Goal: Information Seeking & Learning: Learn about a topic

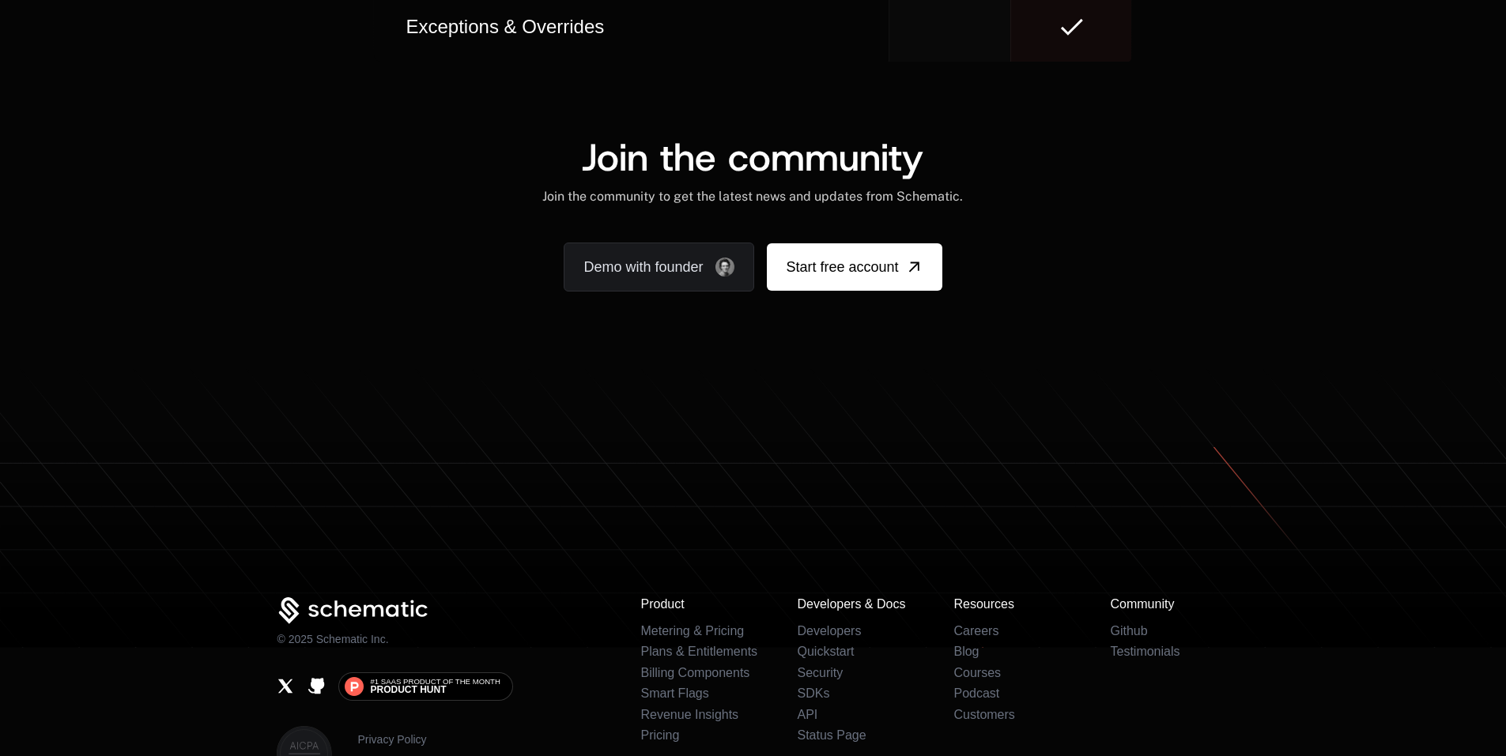
scroll to position [9815, 0]
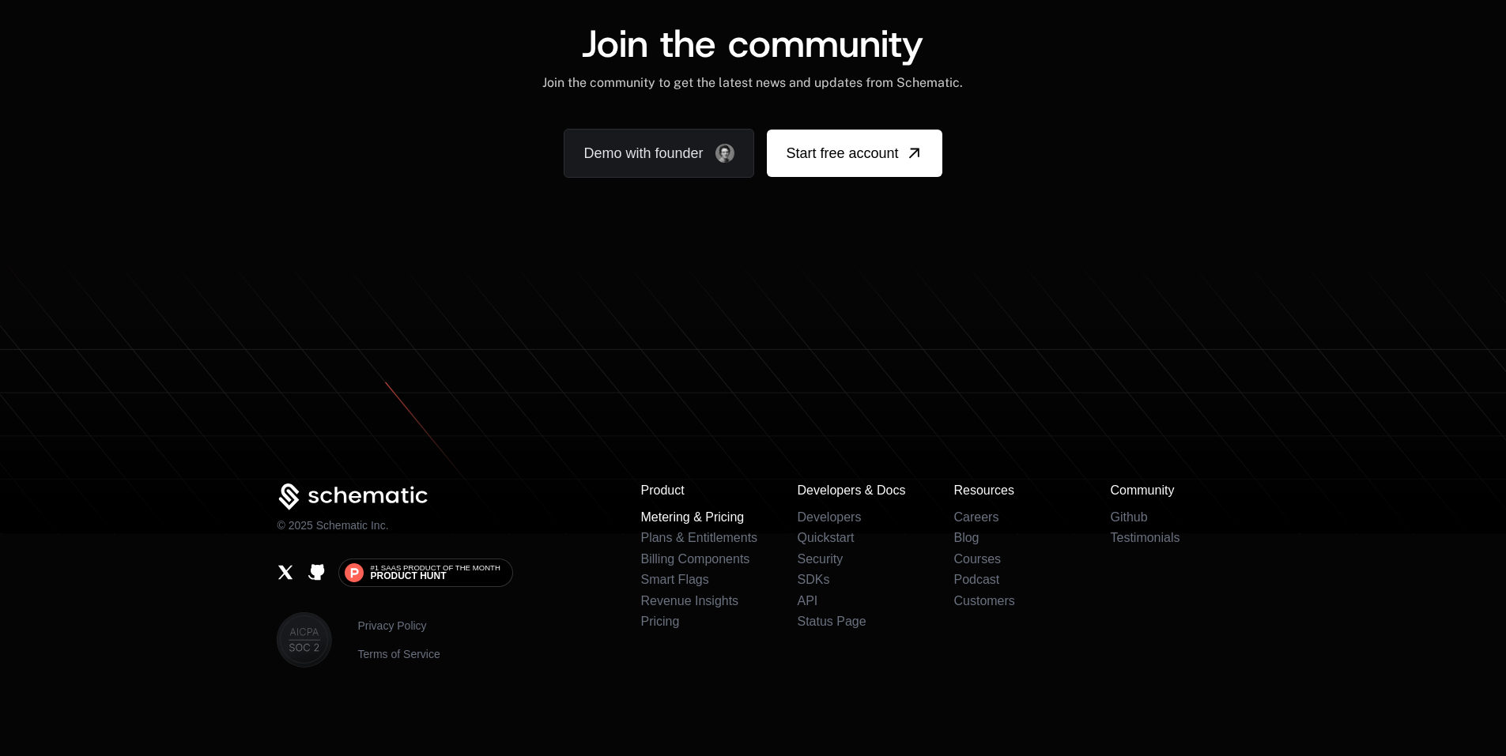
click at [717, 523] on link "Metering & Pricing" at bounding box center [692, 517] width 104 height 13
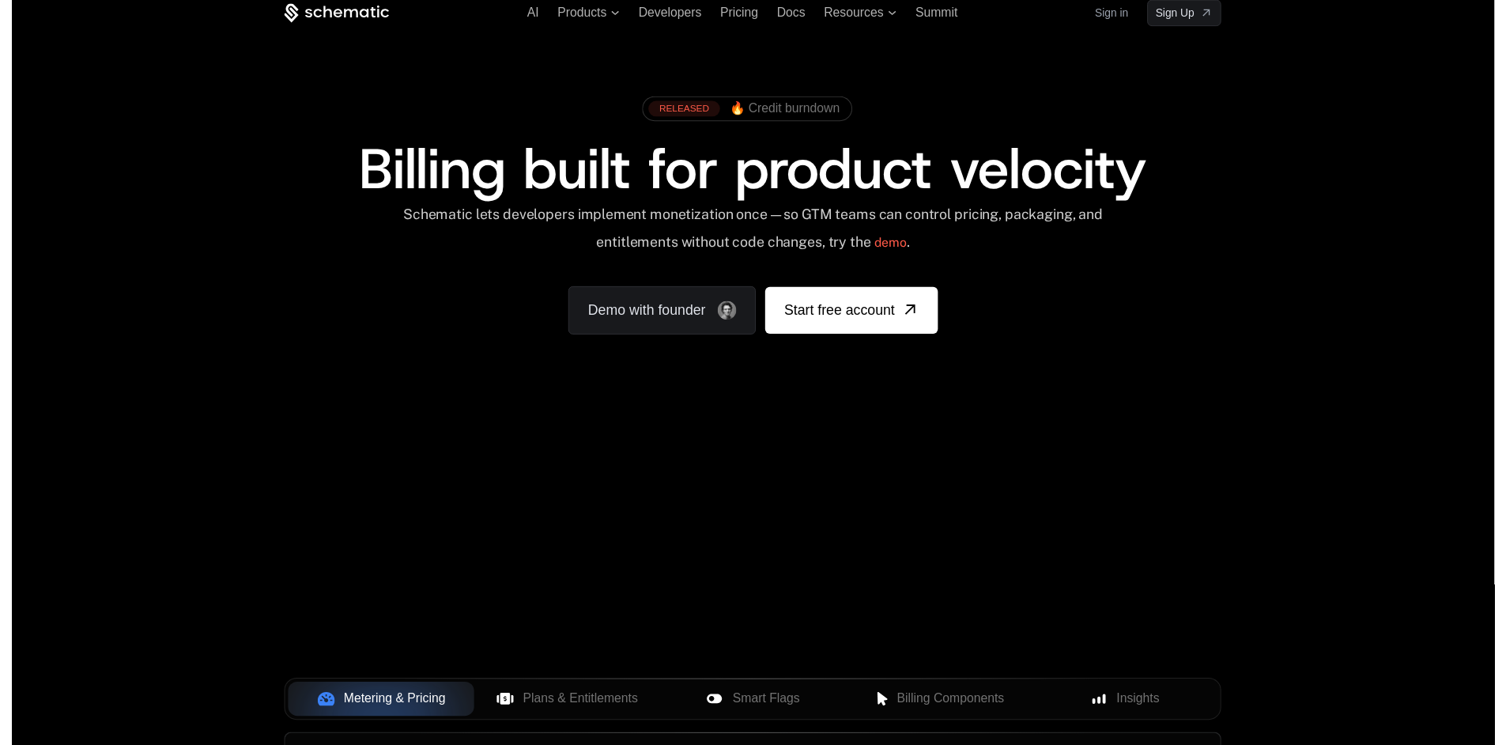
scroll to position [0, 0]
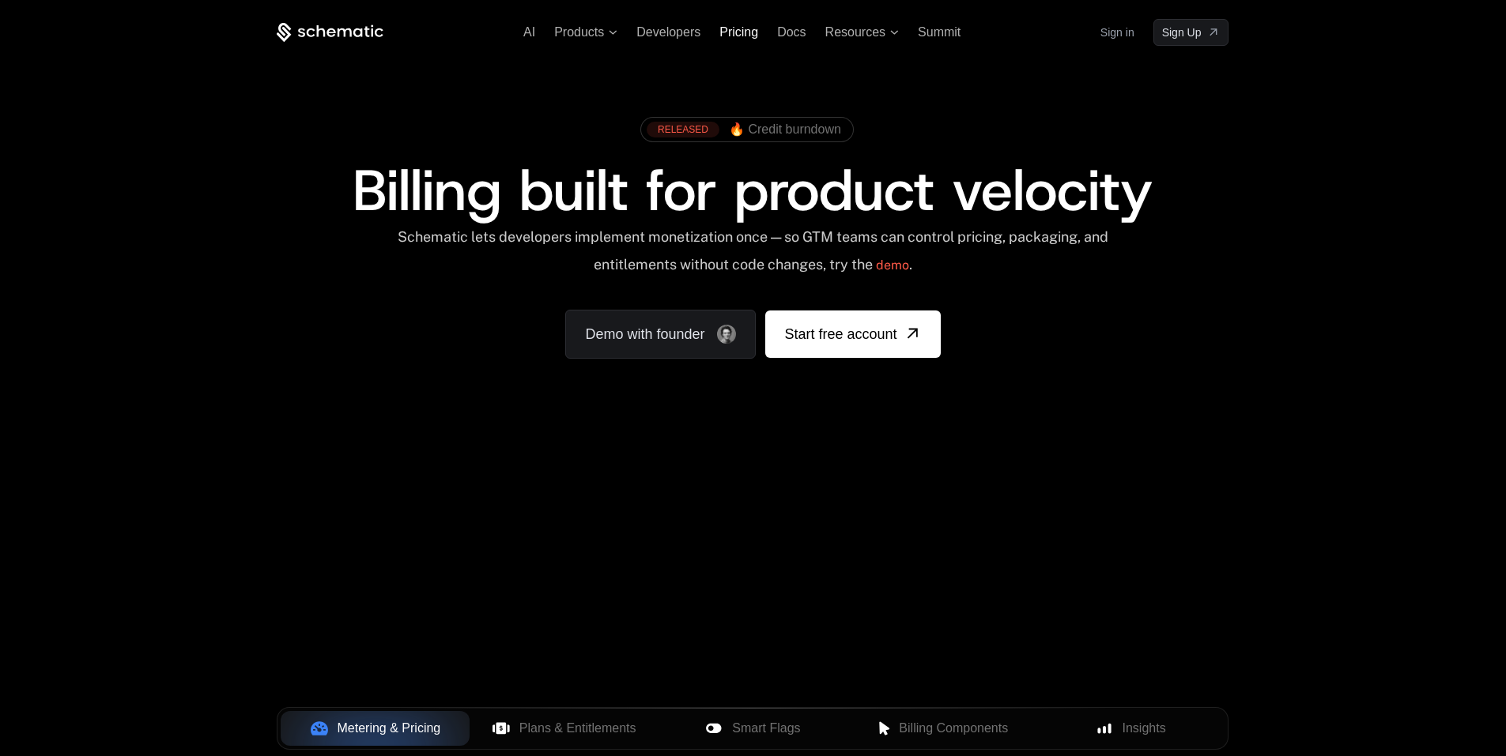
click at [738, 25] on span "Pricing" at bounding box center [738, 31] width 39 height 13
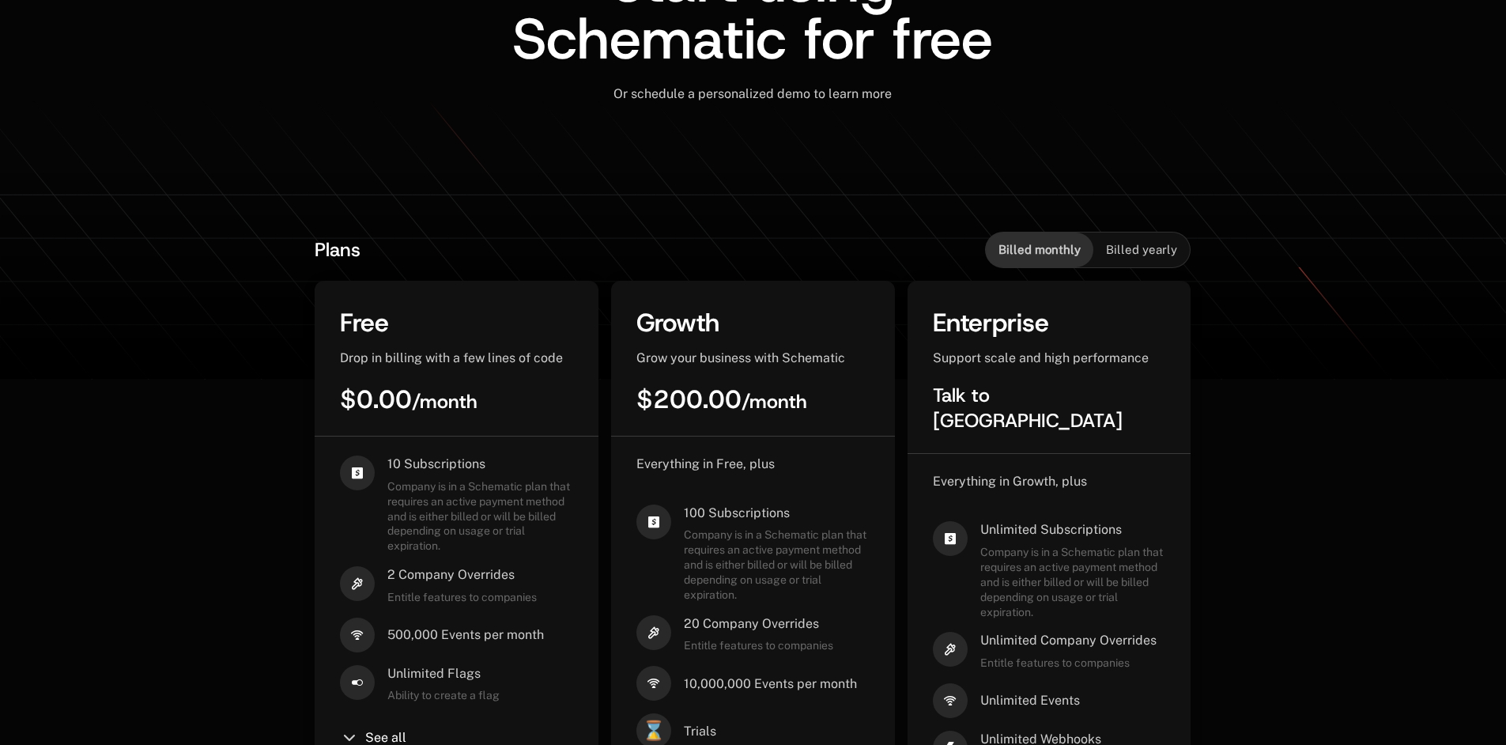
scroll to position [395, 0]
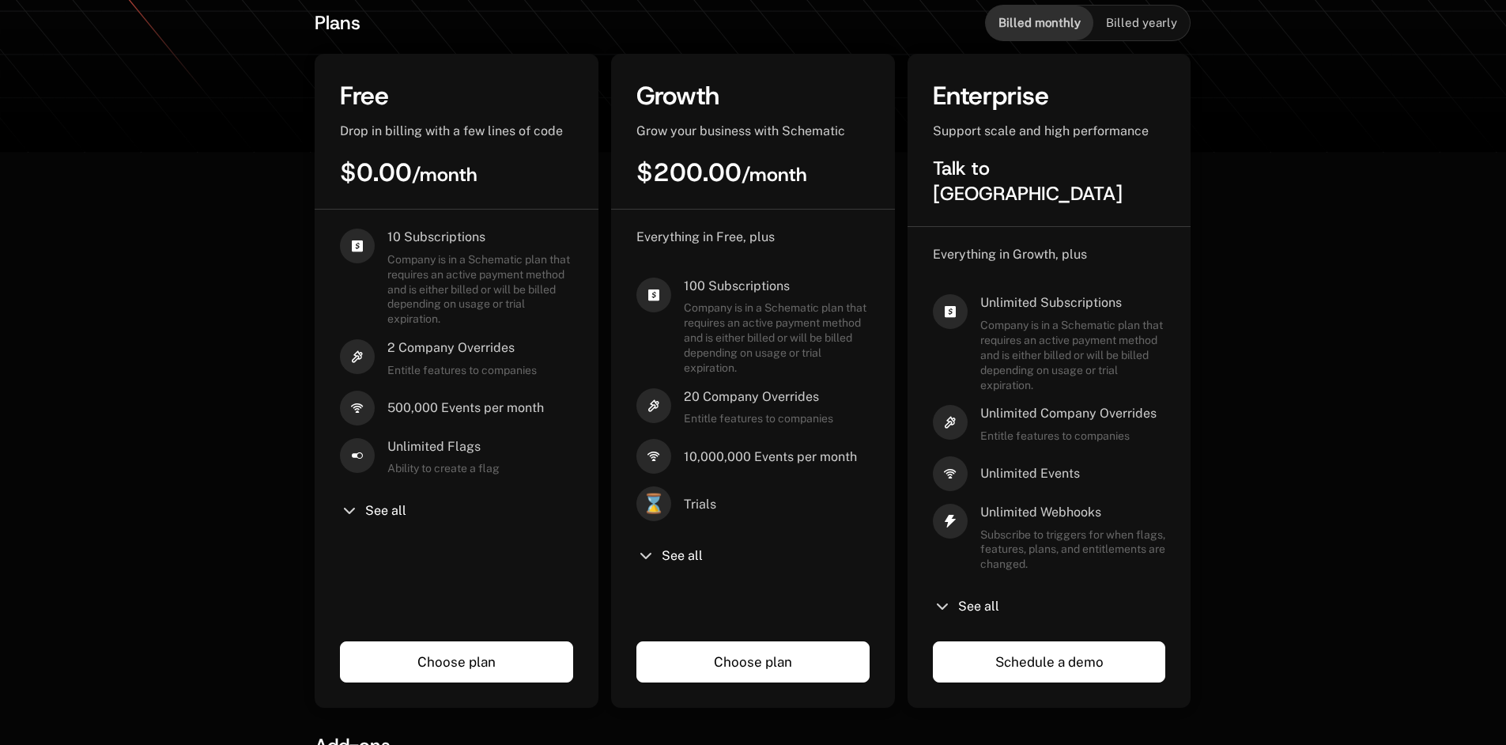
click at [954, 597] on div "See all" at bounding box center [1049, 606] width 233 height 19
click at [947, 597] on icon at bounding box center [942, 606] width 19 height 19
click at [943, 597] on icon at bounding box center [942, 606] width 19 height 19
click at [971, 600] on span "See all" at bounding box center [978, 606] width 41 height 13
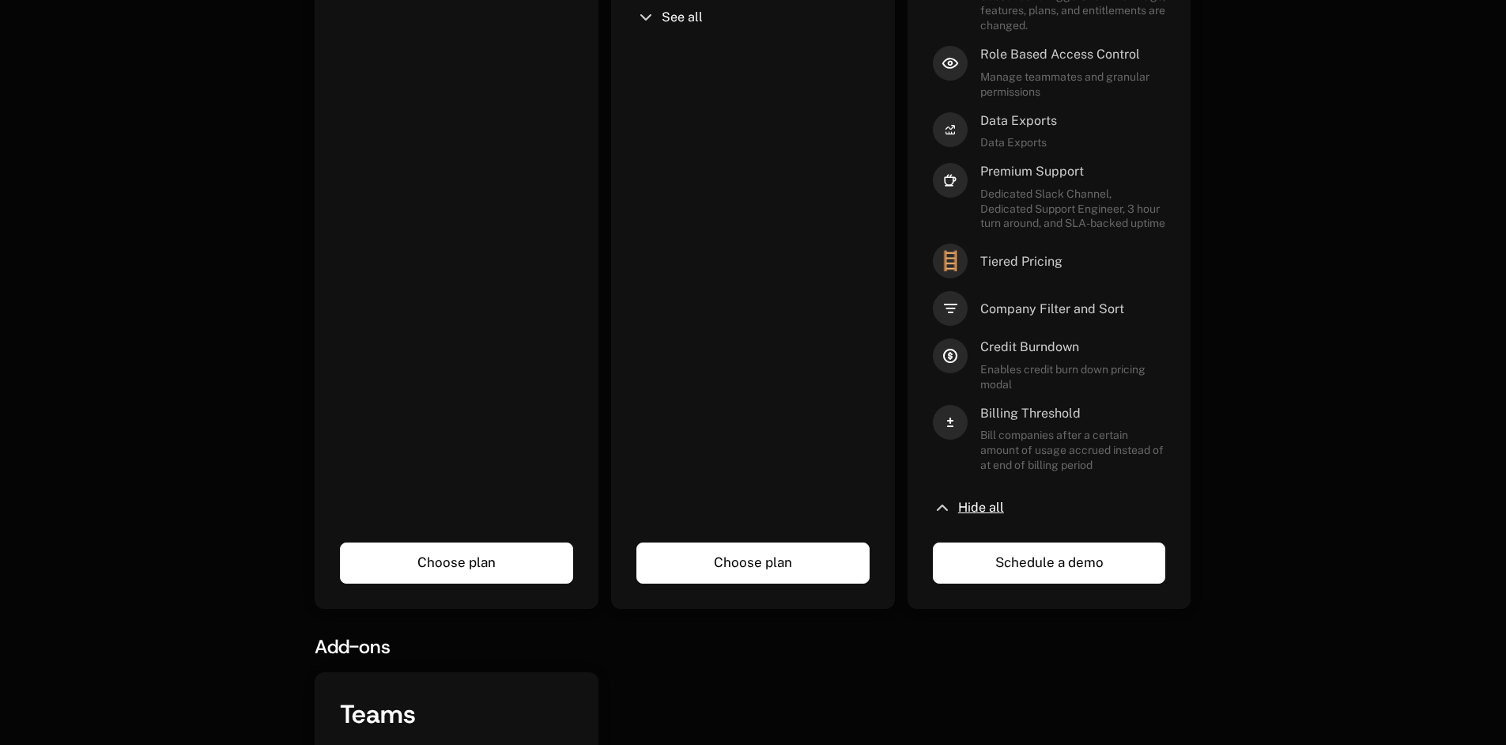
scroll to position [1100, 0]
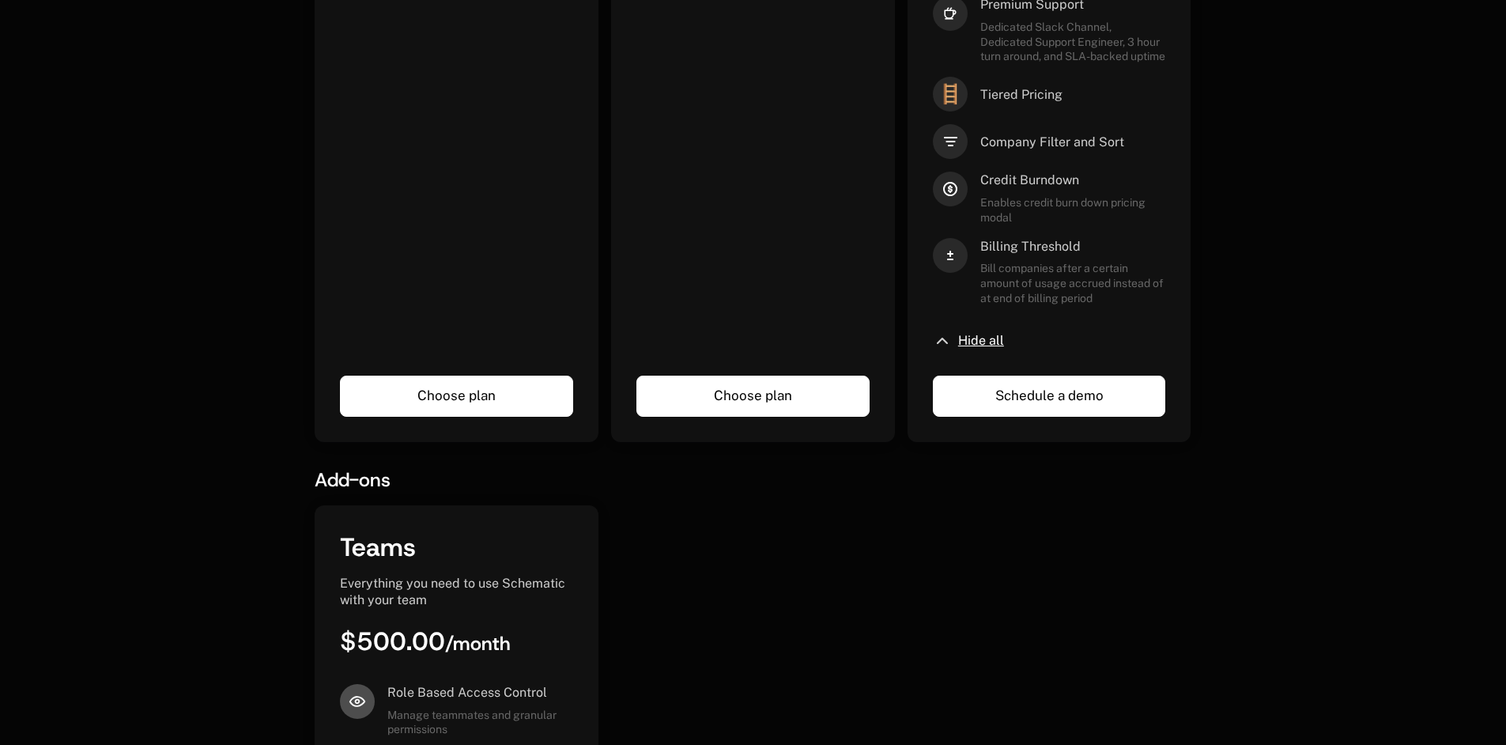
click at [983, 334] on span "Hide all" at bounding box center [981, 340] width 46 height 13
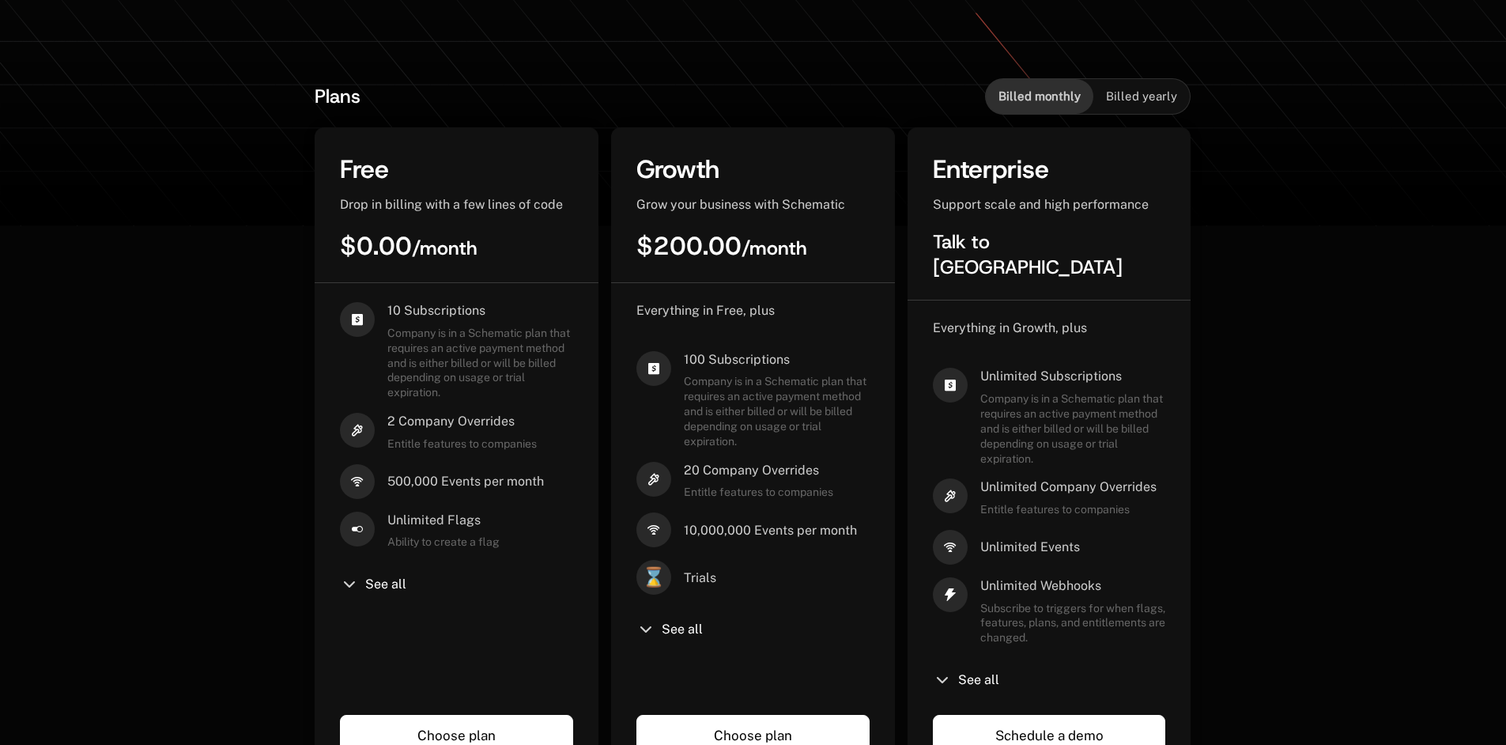
scroll to position [231, 0]
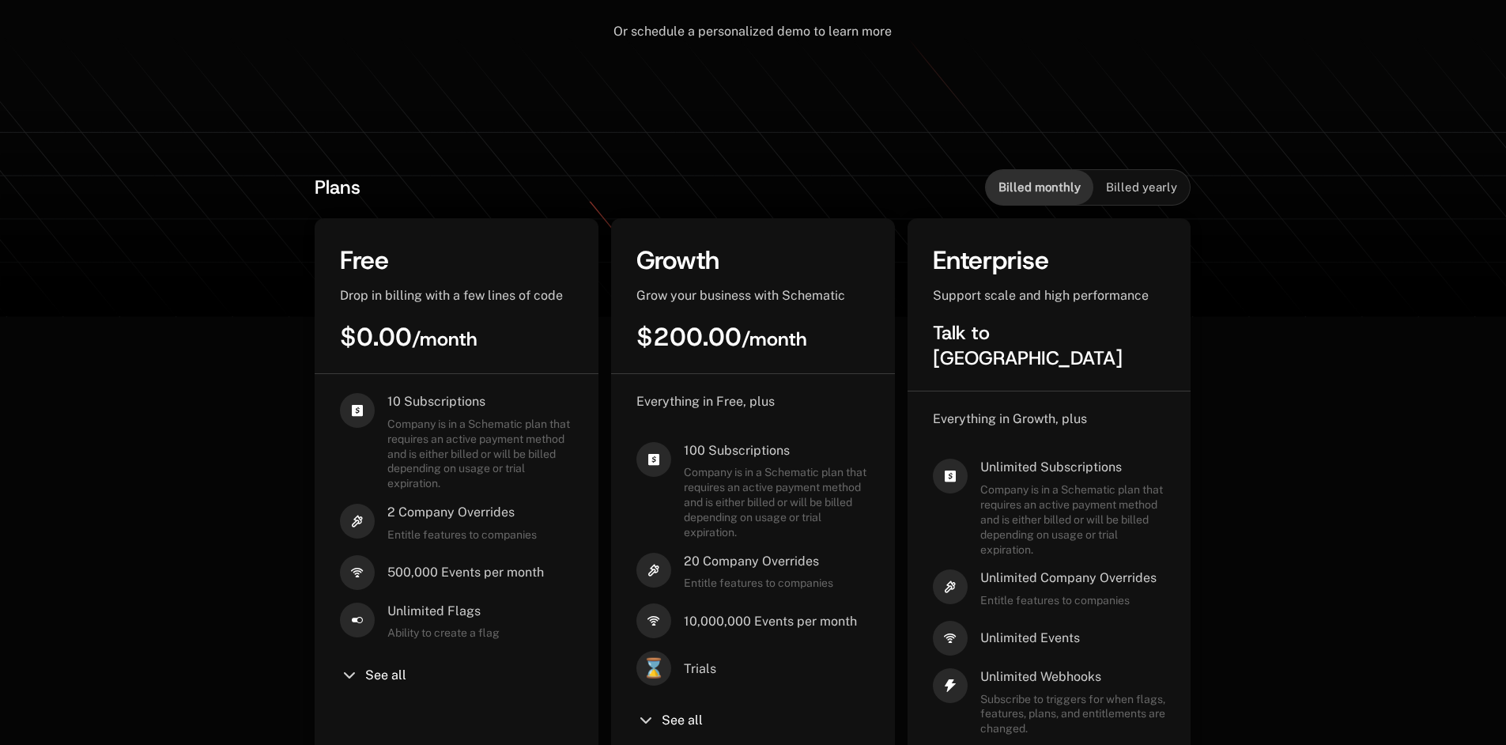
drag, startPoint x: 1155, startPoint y: 157, endPoint x: 1142, endPoint y: 170, distance: 18.5
click at [1140, 172] on div "Billed yearly" at bounding box center [1141, 187] width 96 height 35
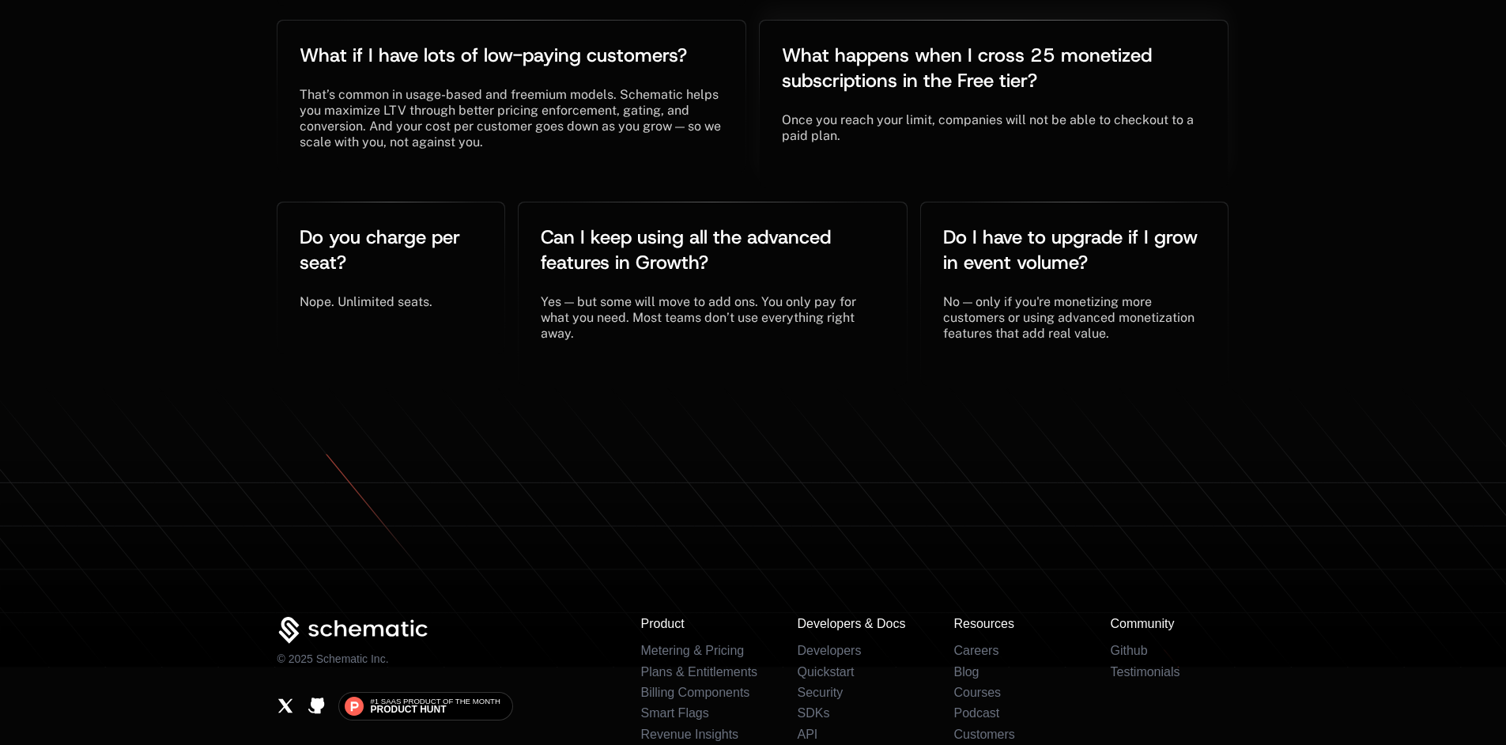
scroll to position [3616, 0]
